Goal: Task Accomplishment & Management: Complete application form

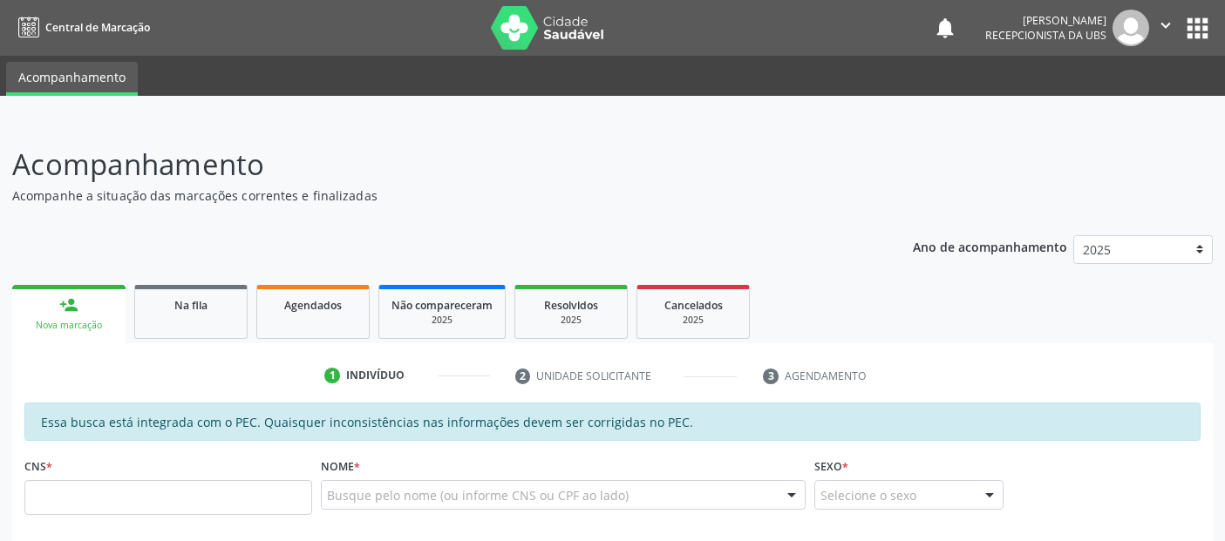
scroll to position [385, 0]
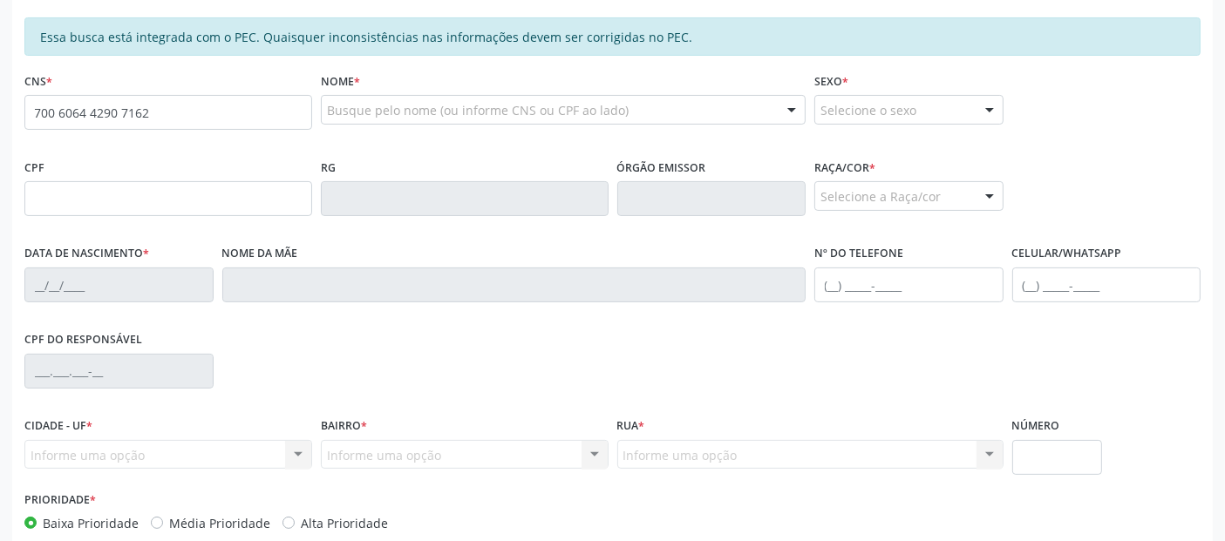
type input "700 6064 4290 7162"
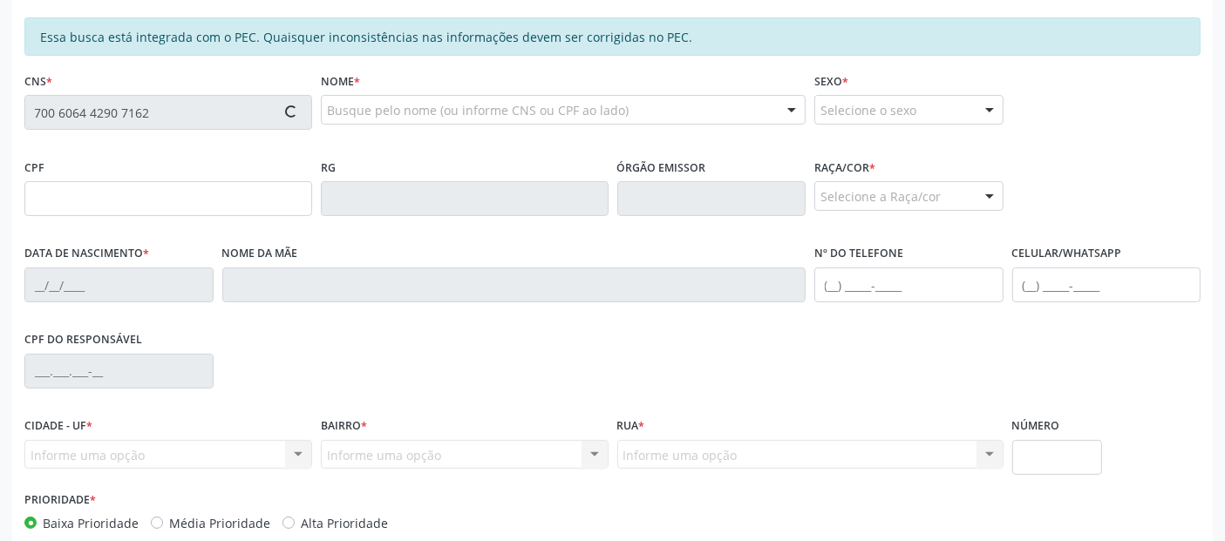
type input "[DATE]"
type input "[PERSON_NAME]"
type input "[PHONE_NUMBER]"
type input "S/N"
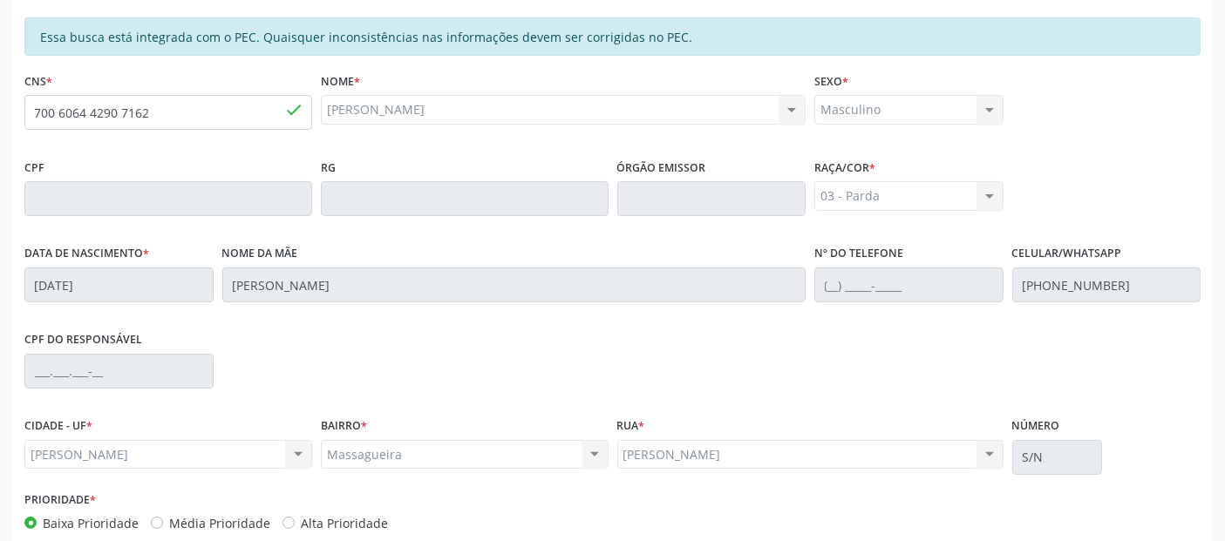
scroll to position [476, 0]
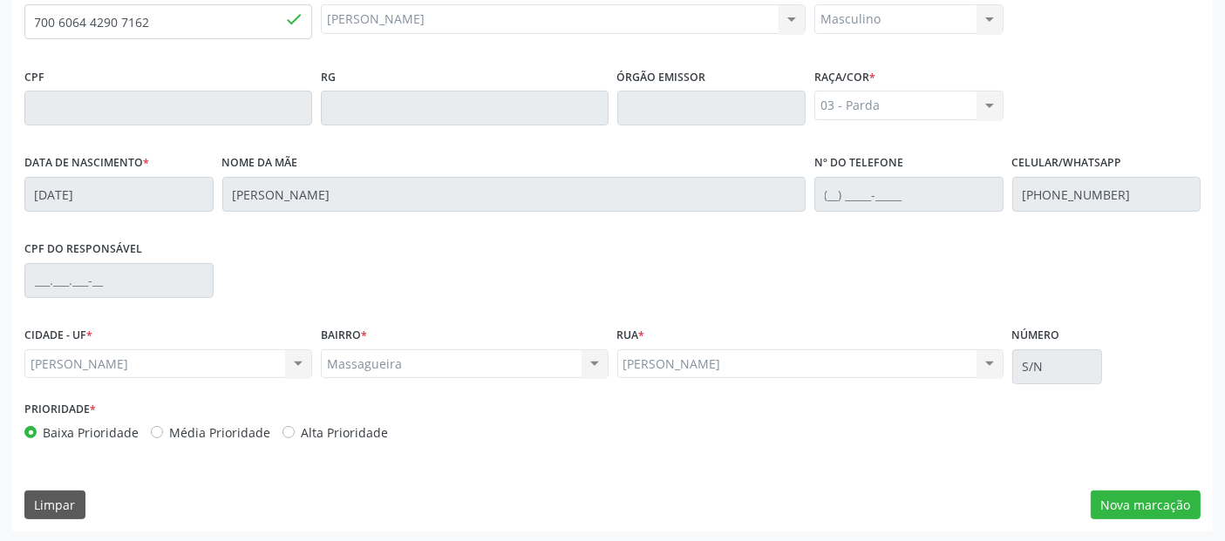
click at [1131, 468] on div "Essa busca está integrada com o PEC. Quaisquer inconsistências nas informações …" at bounding box center [612, 229] width 1201 height 605
click at [1125, 495] on button "Nova marcação" at bounding box center [1146, 506] width 110 height 30
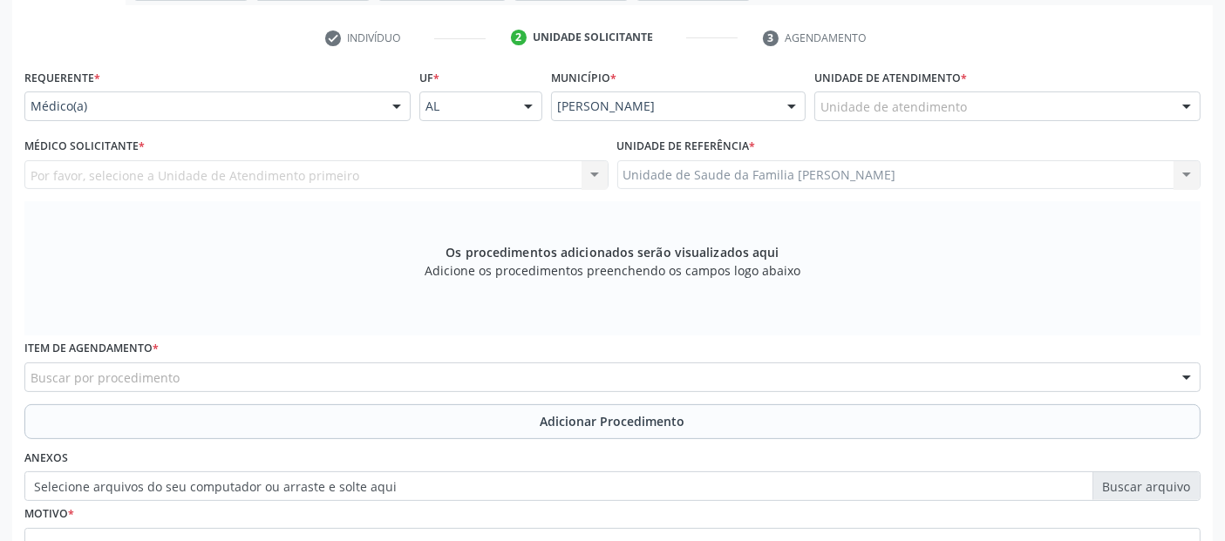
scroll to position [336, 0]
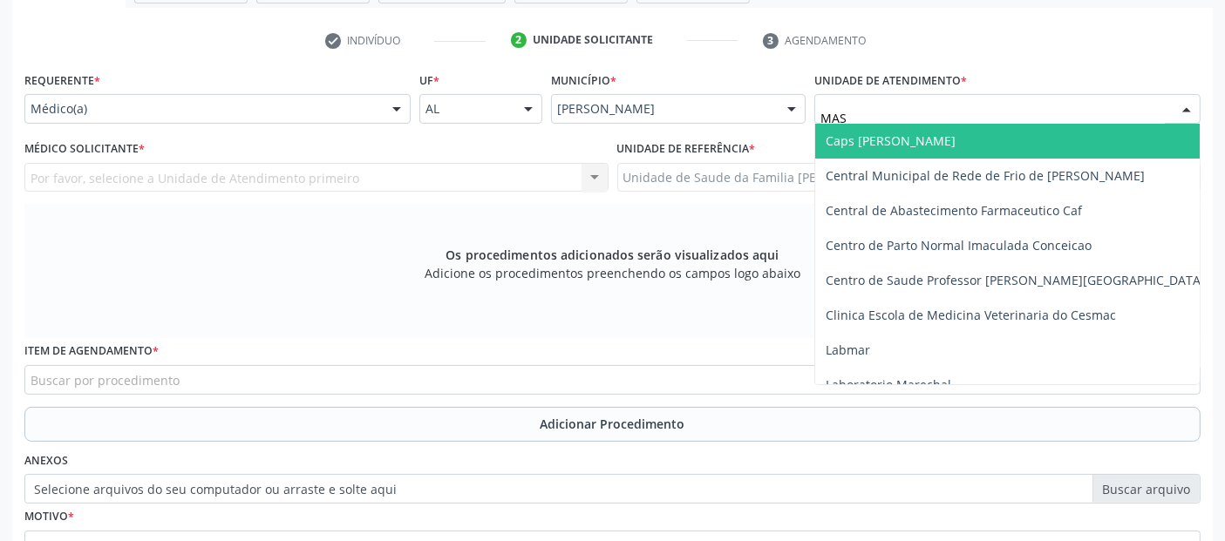
type input "MASS"
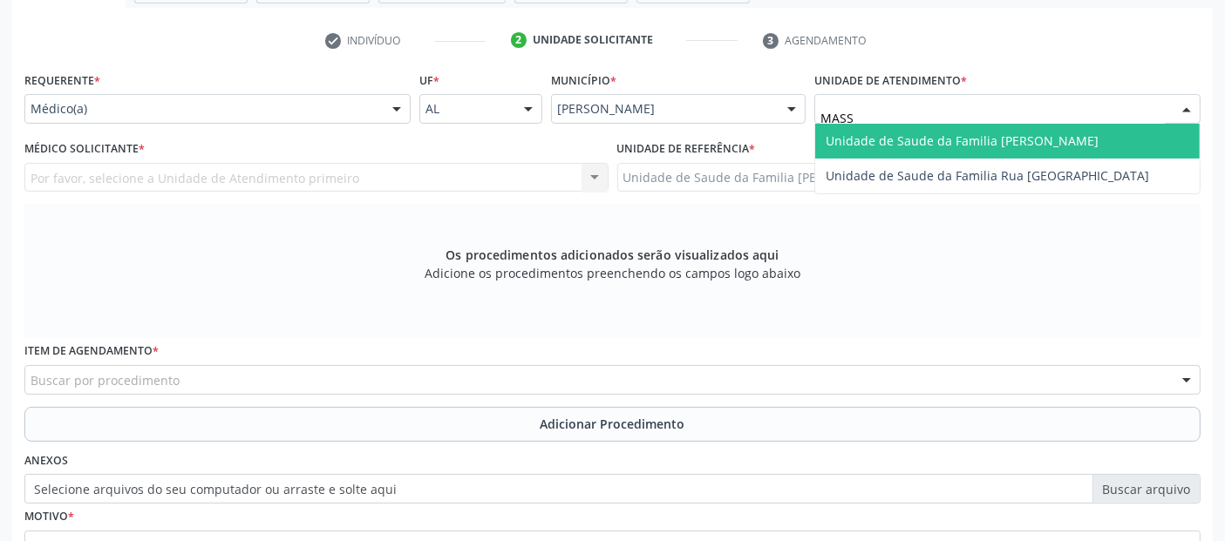
click at [902, 133] on span "Unidade de Saude da Familia [PERSON_NAME]" at bounding box center [962, 141] width 273 height 17
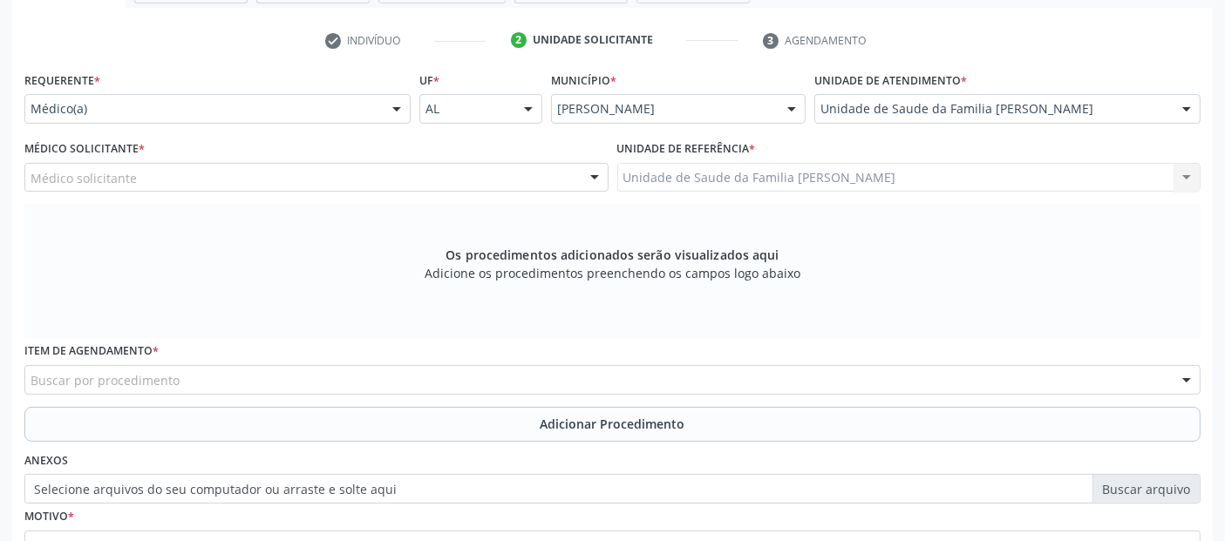
click at [301, 171] on div "Médico solicitante" at bounding box center [316, 178] width 584 height 30
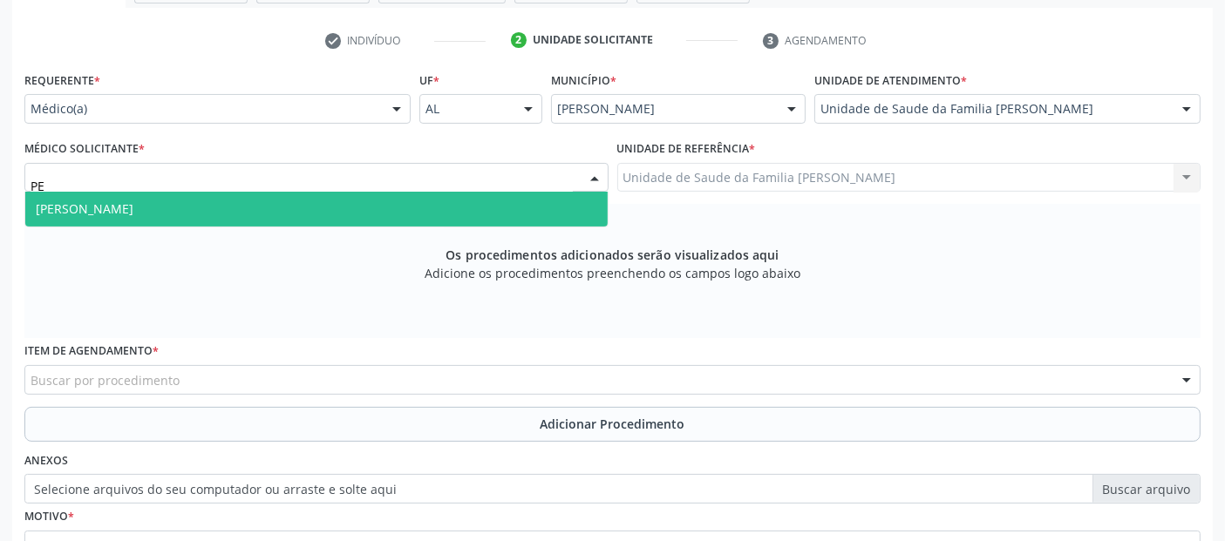
type input "PED"
click at [224, 209] on span "[PERSON_NAME]" at bounding box center [316, 209] width 582 height 35
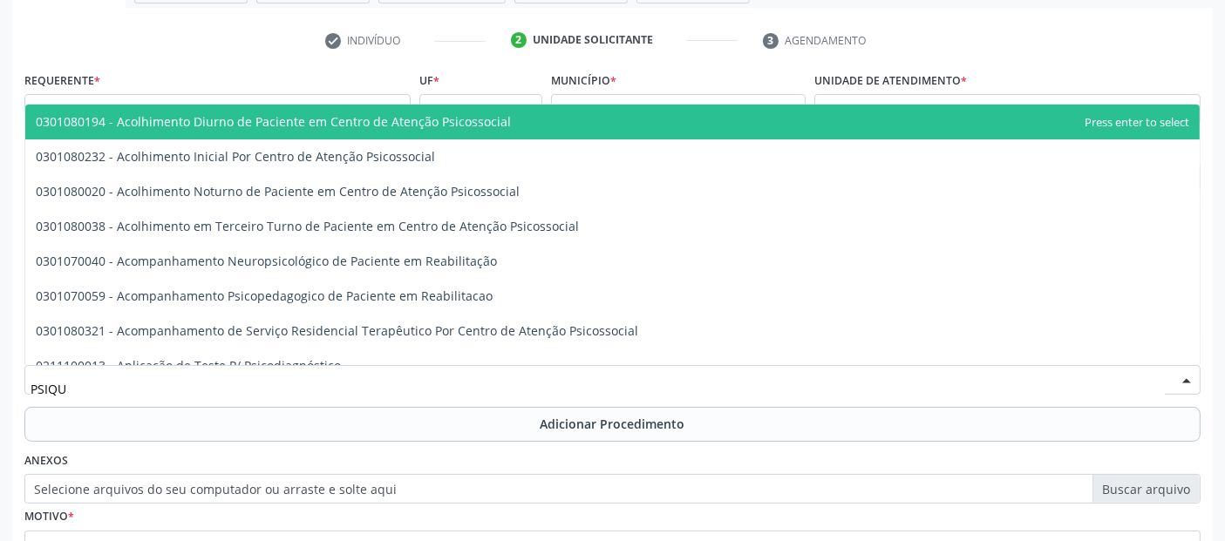
type input "PSIQUI"
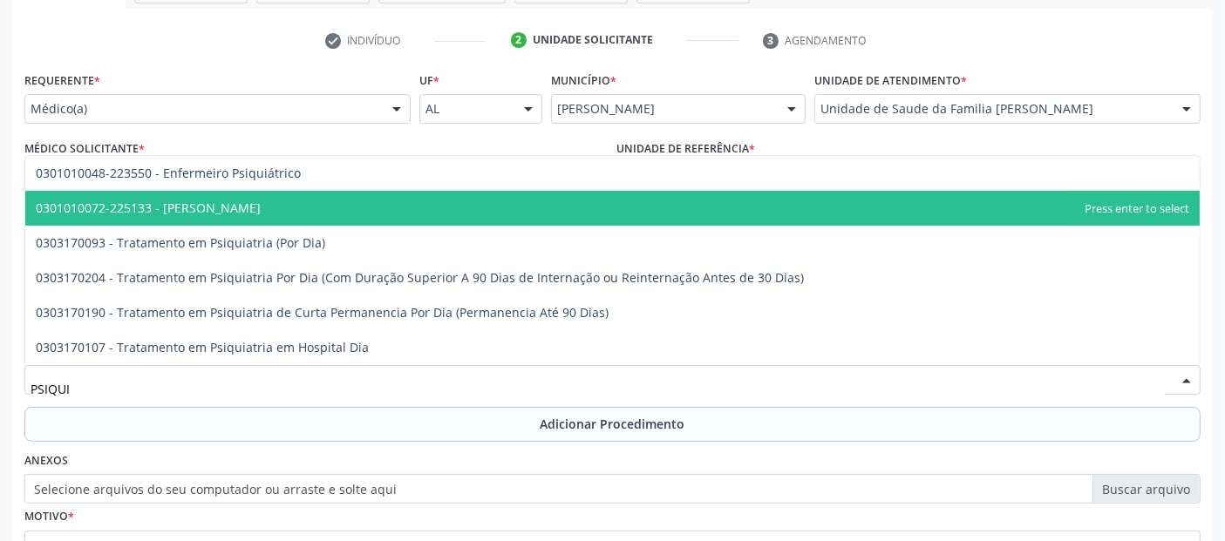
click at [188, 202] on span "0301010072-225133 - [PERSON_NAME]" at bounding box center [148, 208] width 225 height 17
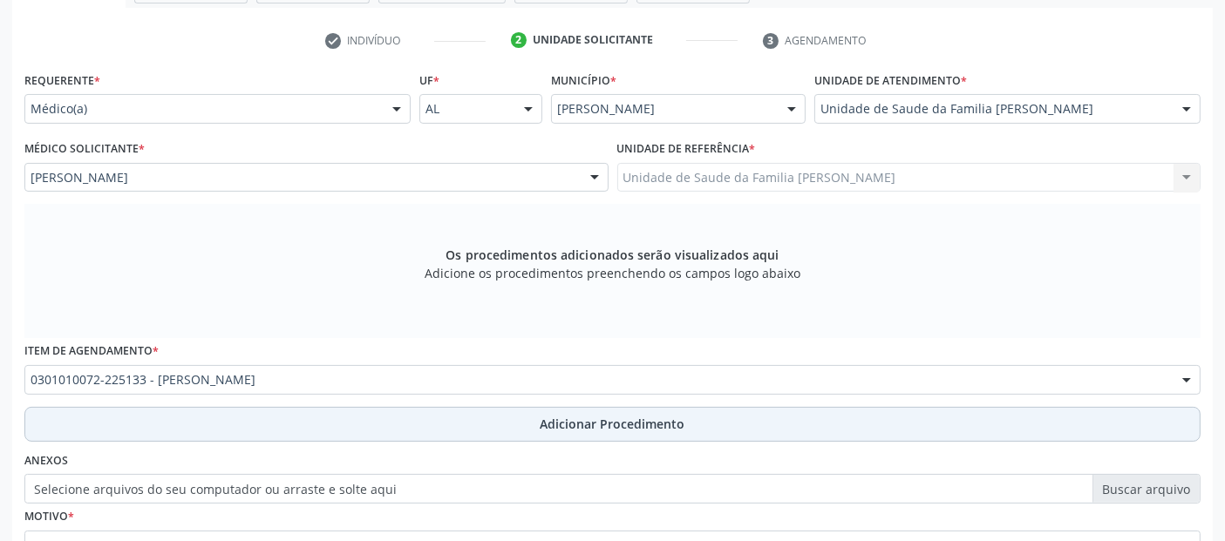
click at [376, 422] on button "Adicionar Procedimento" at bounding box center [612, 424] width 1176 height 35
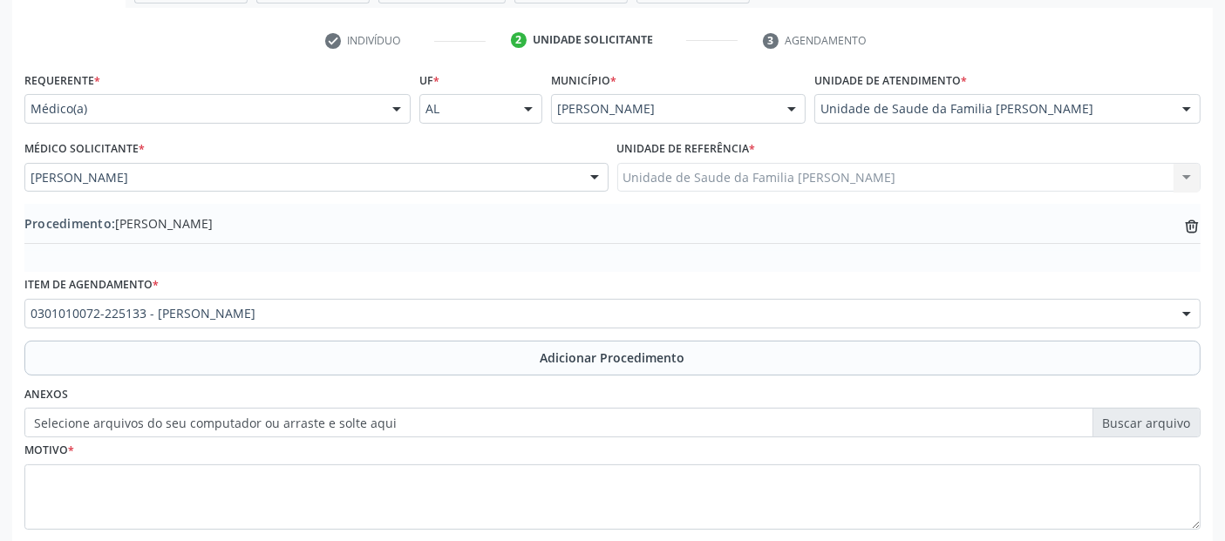
scroll to position [437, 0]
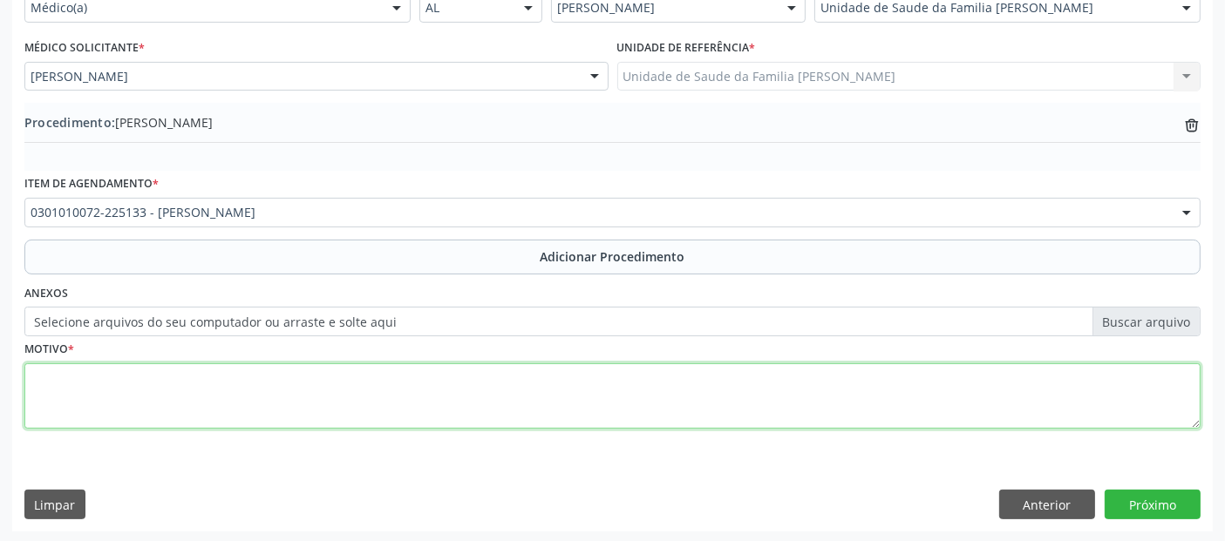
click at [824, 408] on textarea at bounding box center [612, 397] width 1176 height 66
type textarea "PACIENTE COM RETARDO MENTAL GRAVE E EPILEPSIA APRESENTANDO AGITAÇÃO PSICOMOTORA."
